Goal: Navigation & Orientation: Find specific page/section

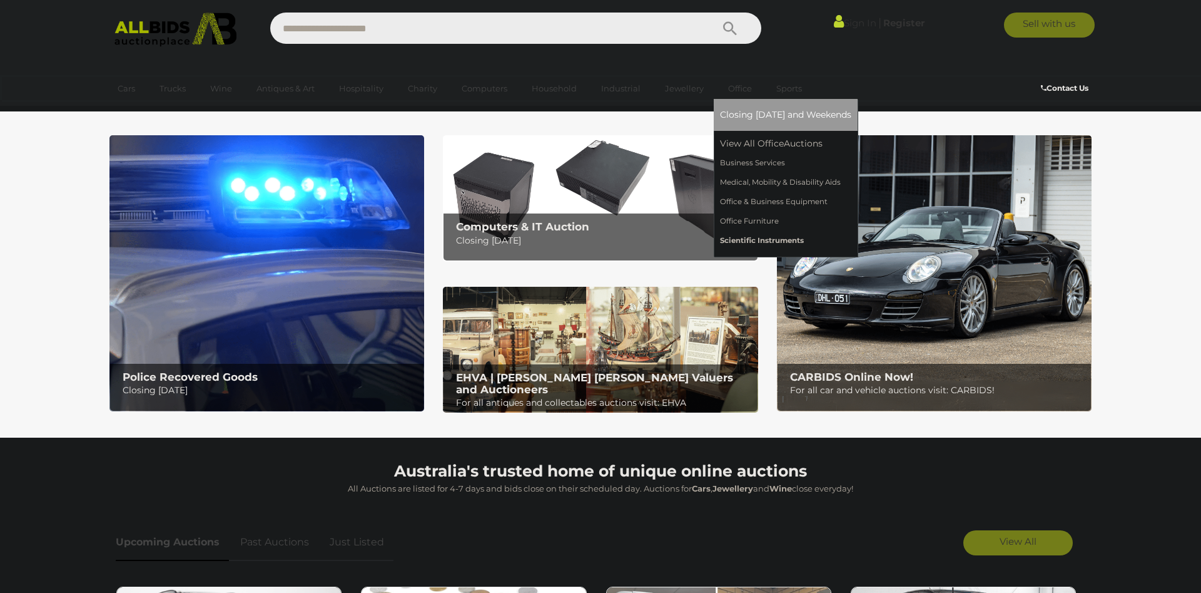
click at [765, 238] on link "Scientific Instruments" at bounding box center [785, 240] width 131 height 19
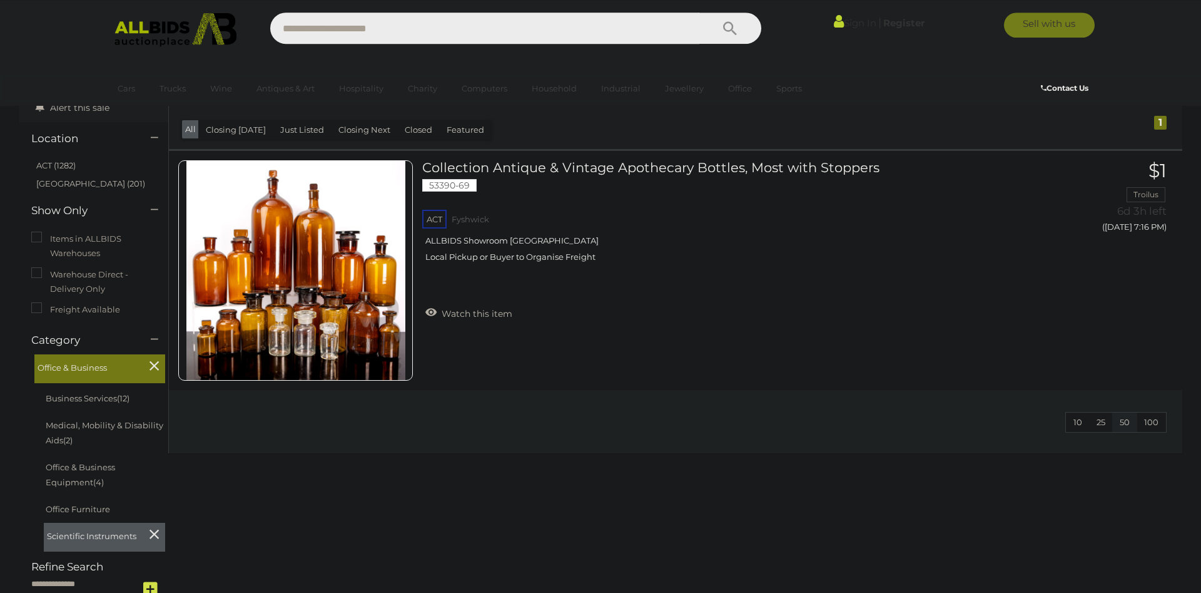
scroll to position [64, 0]
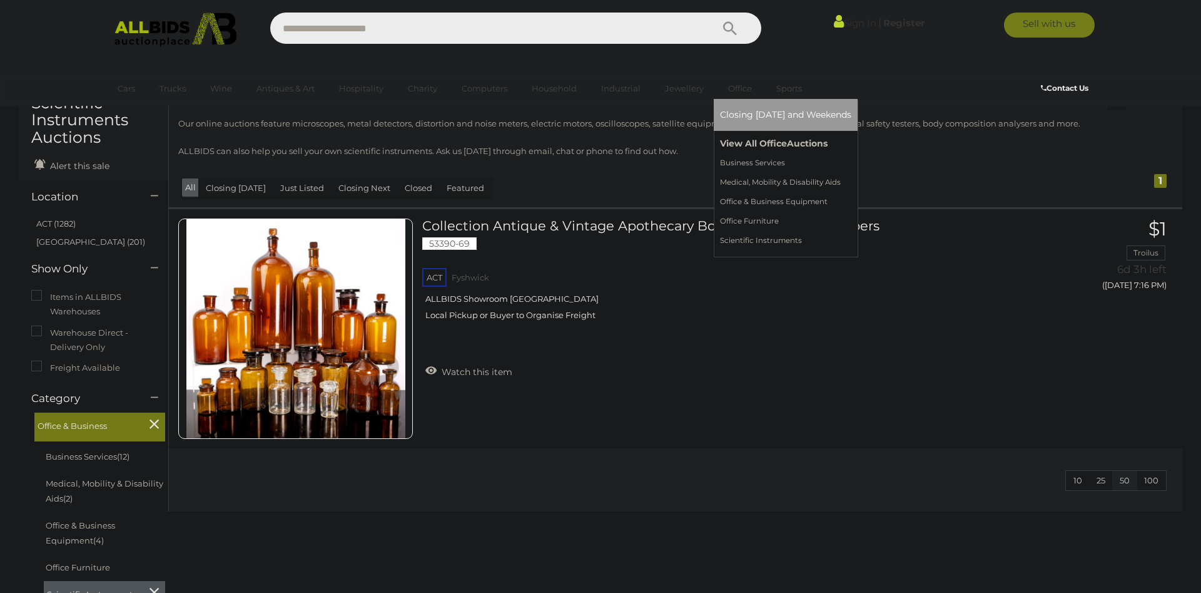
click at [750, 143] on link "View All Office Auctions" at bounding box center [785, 143] width 131 height 19
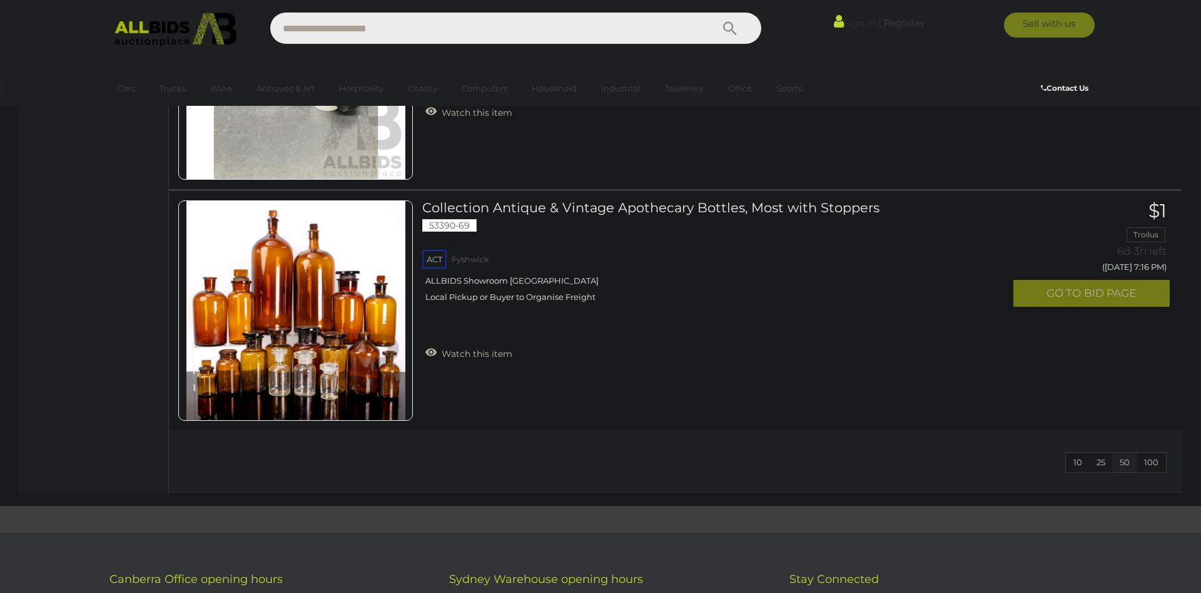
scroll to position [4276, 0]
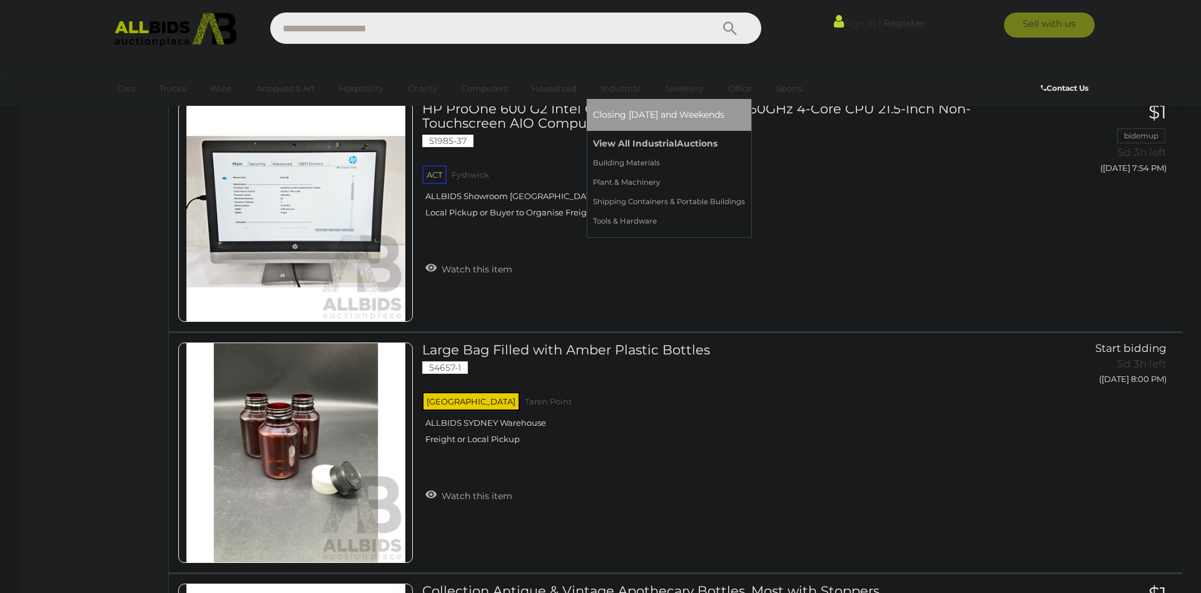
click at [642, 146] on link "View All Industrial Auctions" at bounding box center [669, 143] width 152 height 19
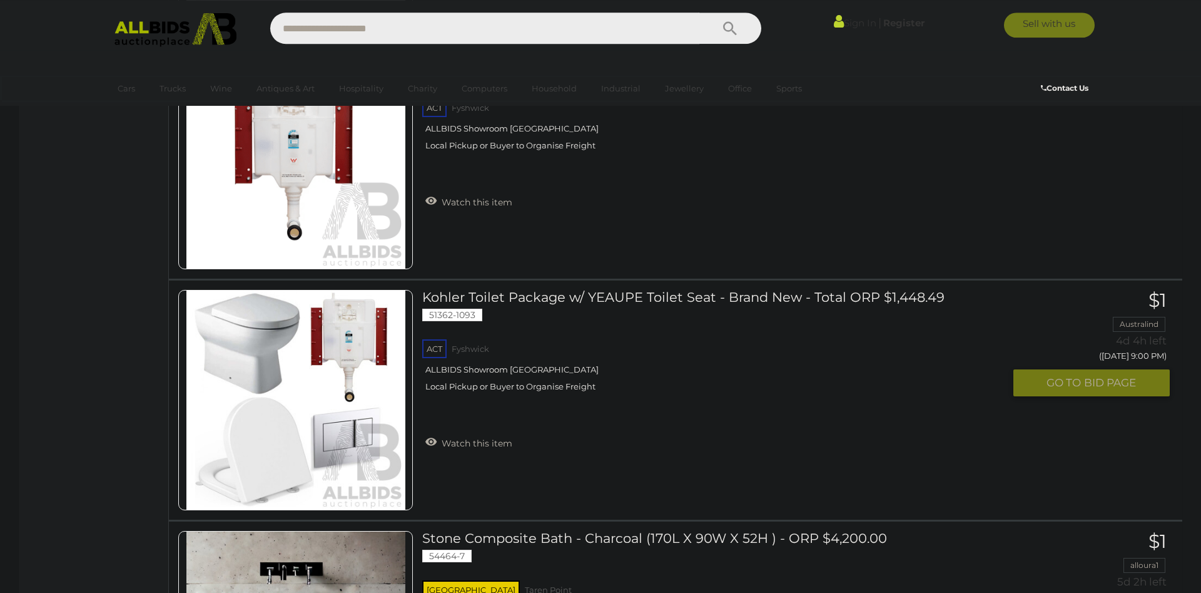
scroll to position [4978, 0]
